Goal: Information Seeking & Learning: Learn about a topic

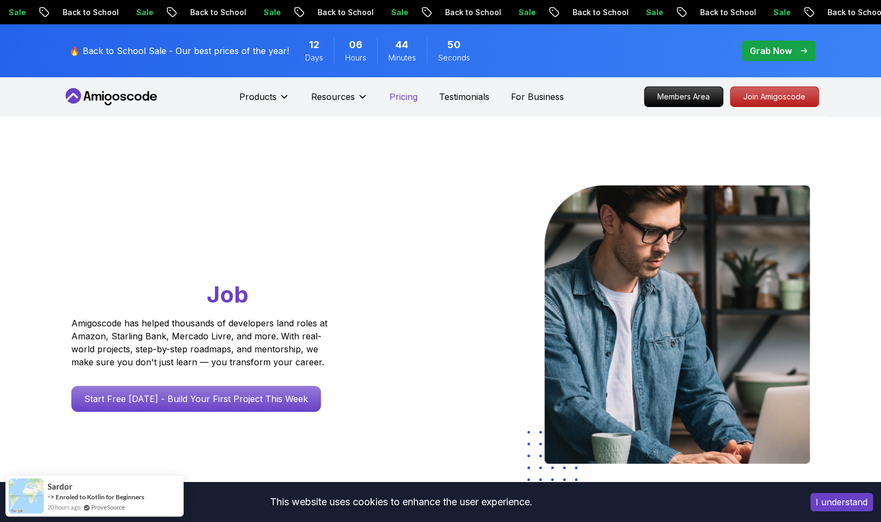
click at [416, 94] on p "Pricing" at bounding box center [404, 96] width 28 height 13
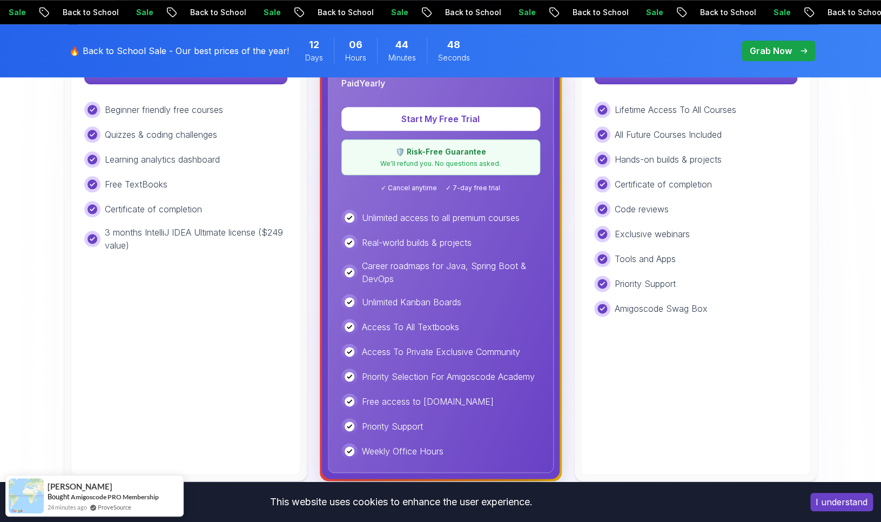
scroll to position [427, 0]
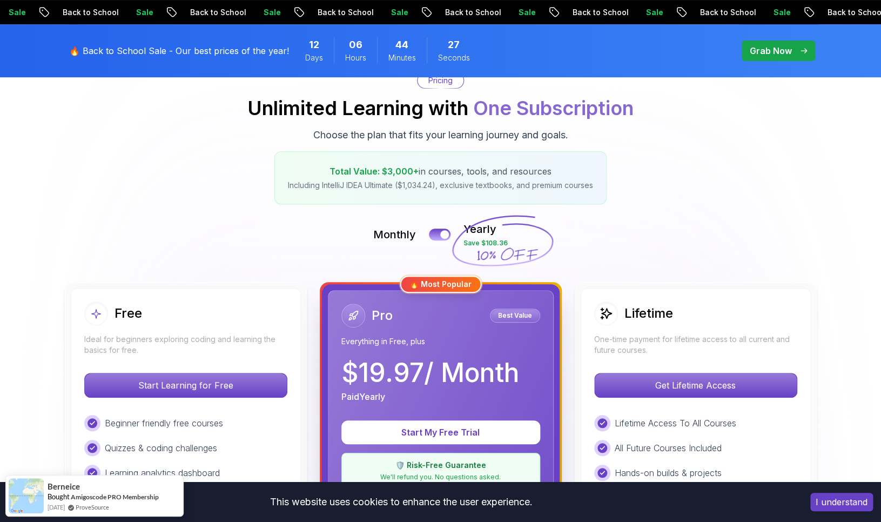
scroll to position [0, 0]
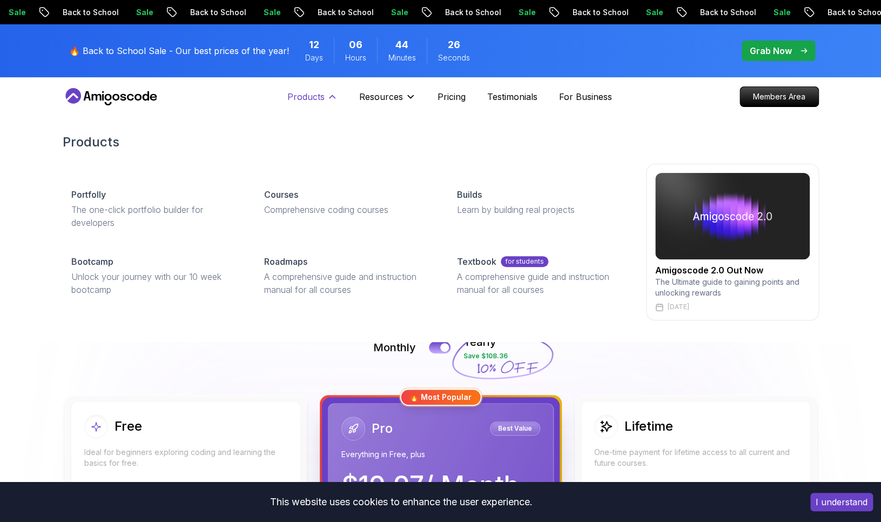
click at [326, 97] on button "Products" at bounding box center [312, 101] width 50 height 22
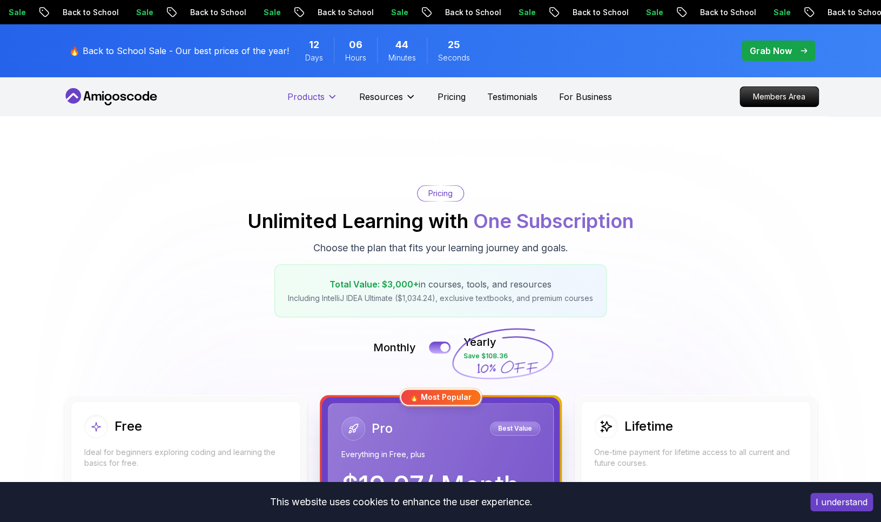
click at [326, 97] on button "Products" at bounding box center [312, 101] width 50 height 22
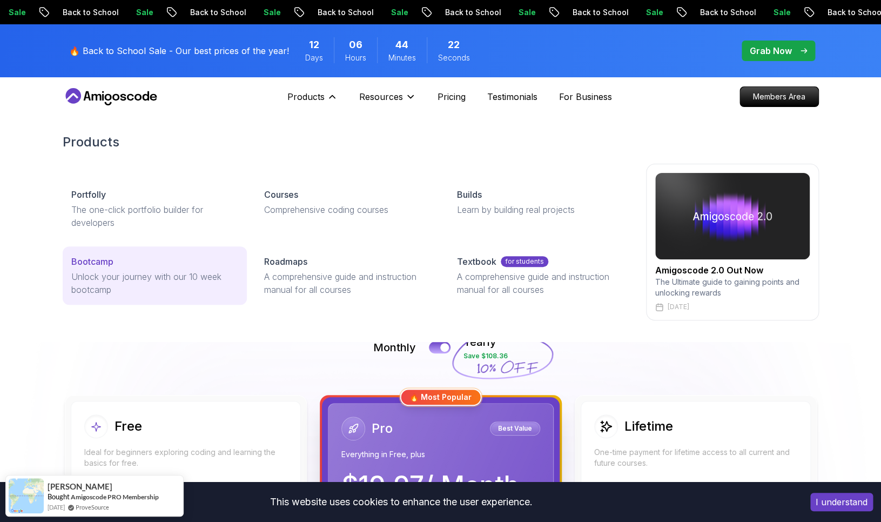
click at [148, 266] on div "Bootcamp" at bounding box center [154, 261] width 167 height 13
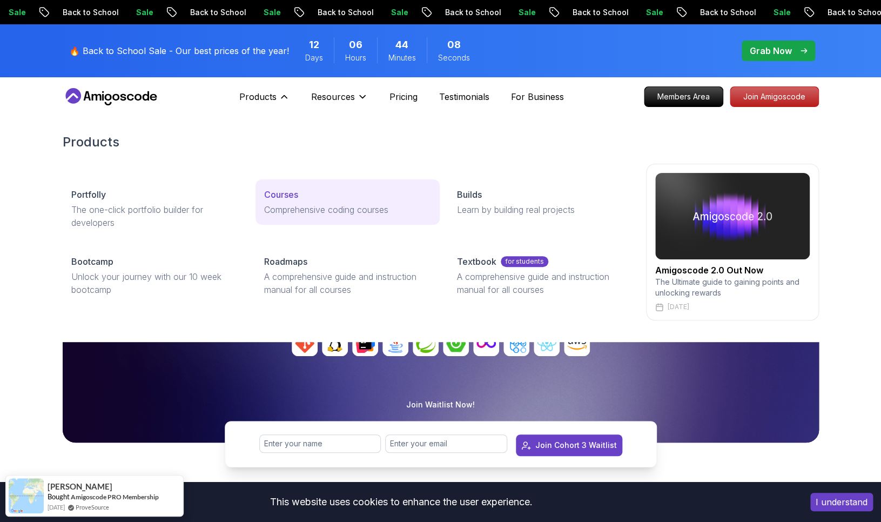
click at [294, 200] on p "Courses" at bounding box center [281, 194] width 34 height 13
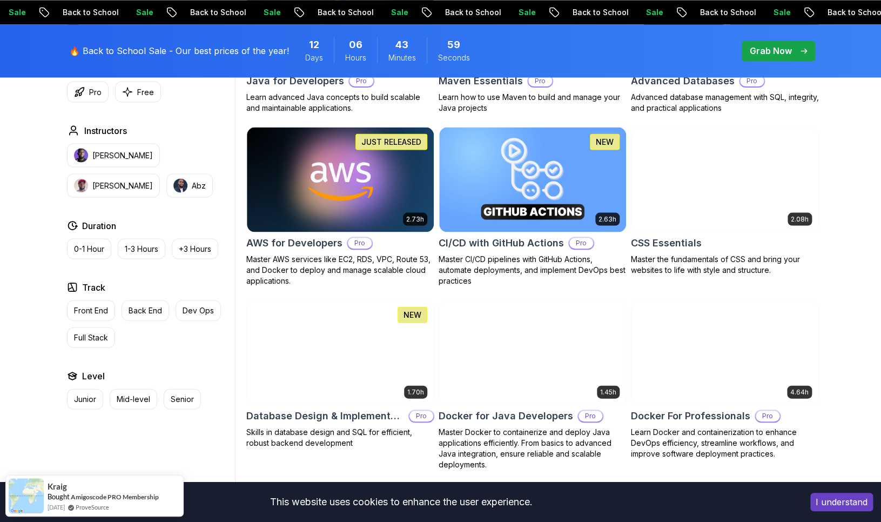
scroll to position [789, 0]
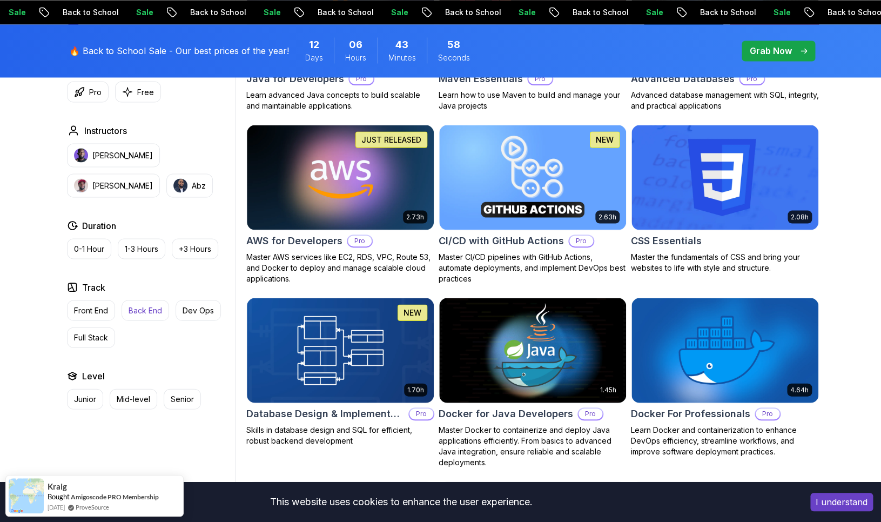
click at [139, 309] on p "Back End" at bounding box center [146, 310] width 34 height 11
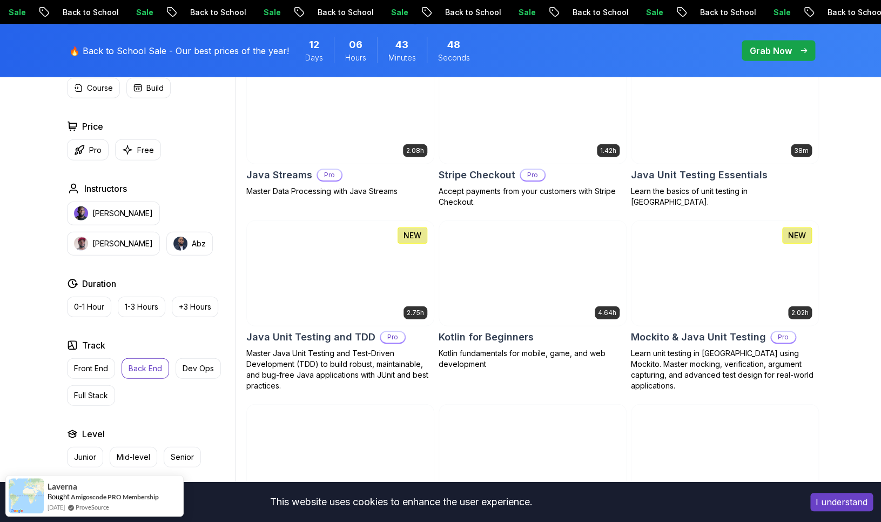
scroll to position [1052, 0]
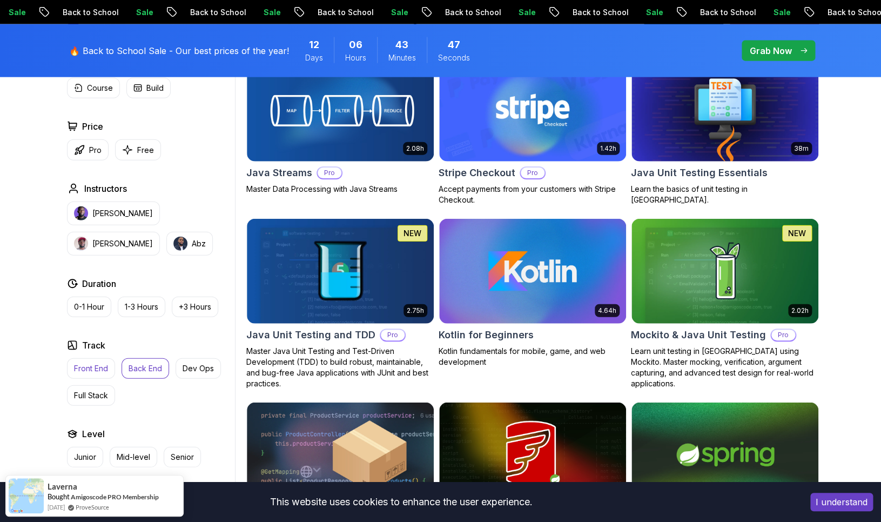
click at [97, 367] on p "Front End" at bounding box center [91, 368] width 34 height 11
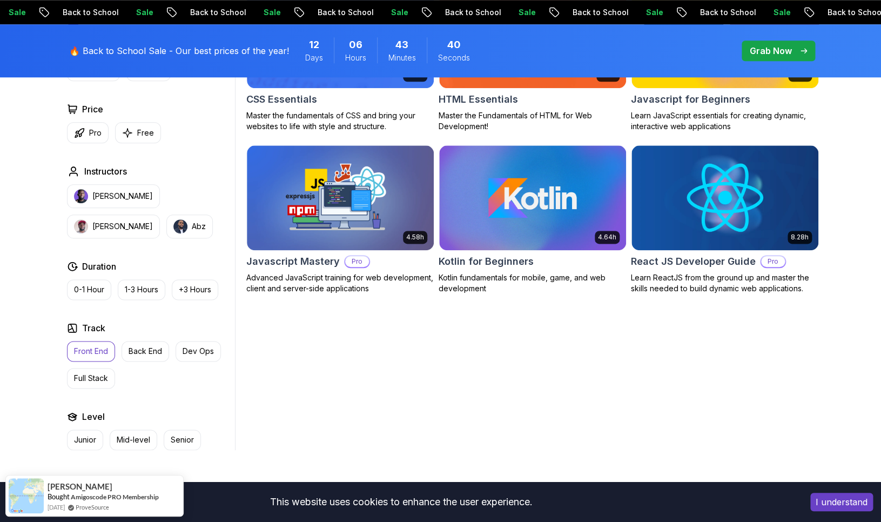
scroll to position [435, 0]
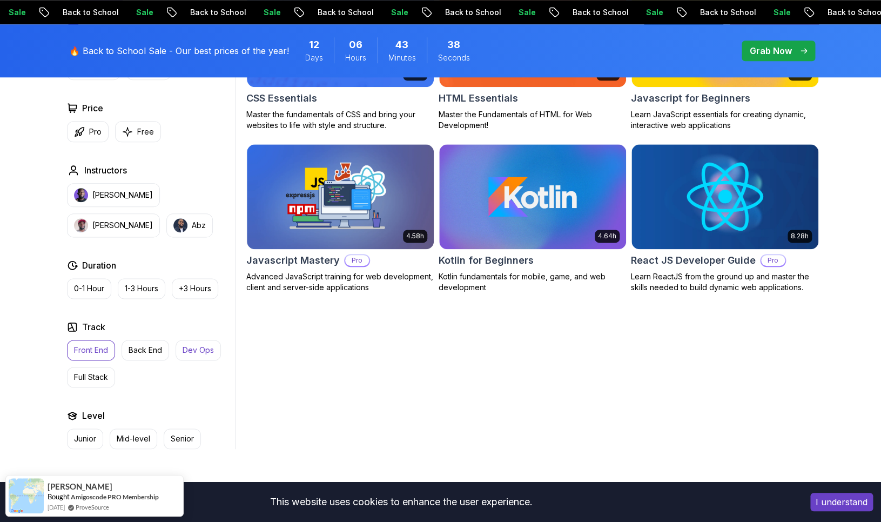
click at [194, 349] on p "Dev Ops" at bounding box center [198, 350] width 31 height 11
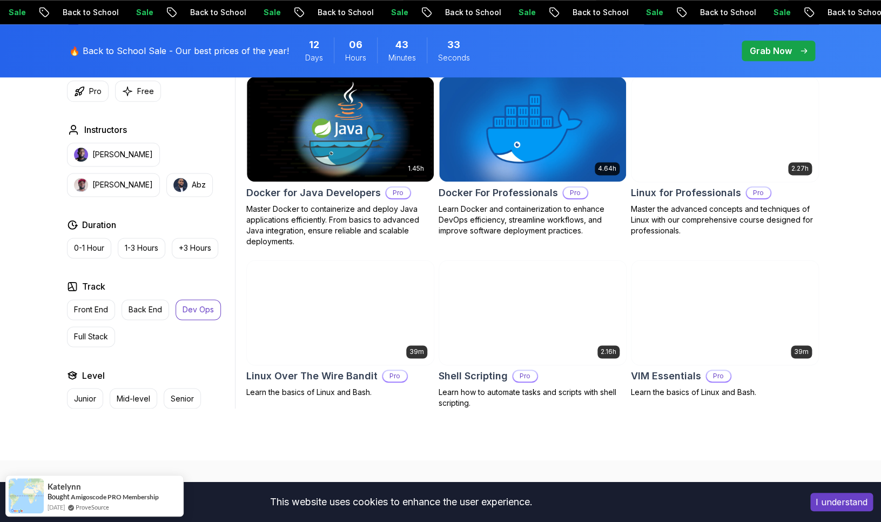
scroll to position [519, 0]
